Goal: Find specific page/section: Find specific page/section

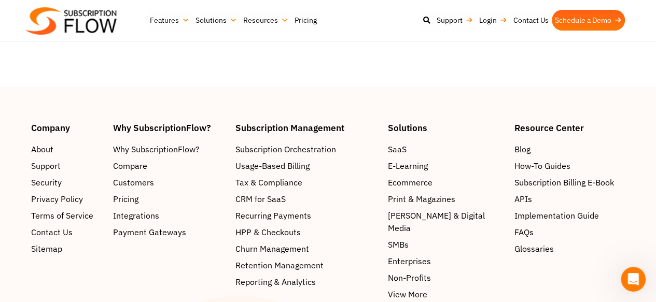
scroll to position [2863, 0]
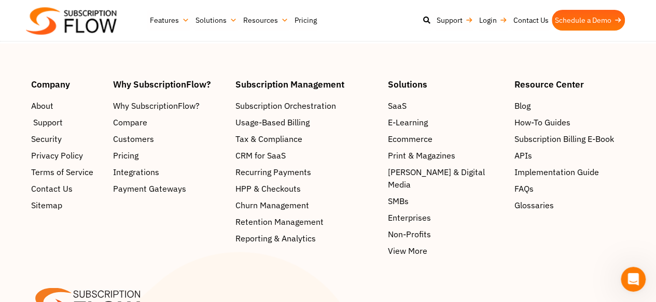
click at [50, 116] on span "Support" at bounding box center [48, 122] width 30 height 12
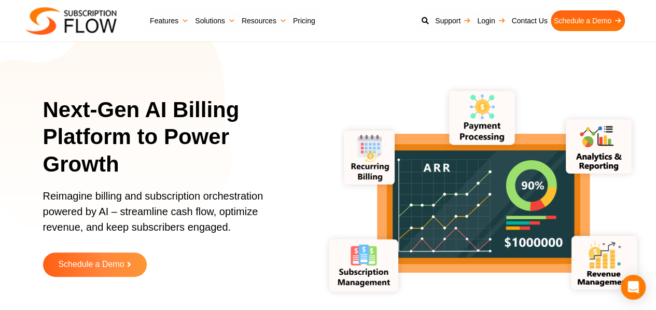
scroll to position [3, 0]
